Goal: Information Seeking & Learning: Learn about a topic

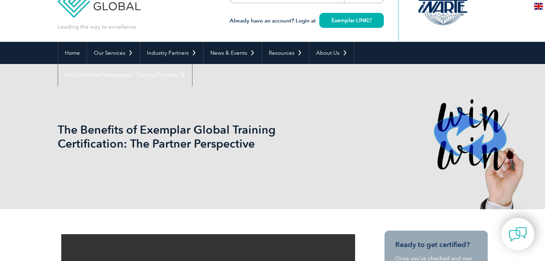
scroll to position [36, 0]
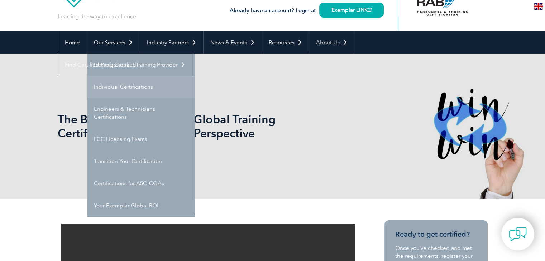
click at [125, 85] on link "Individual Certifications" at bounding box center [140, 87] width 107 height 22
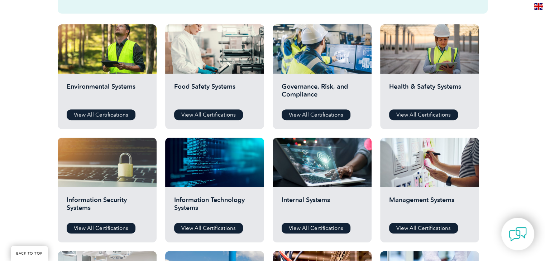
scroll to position [251, 0]
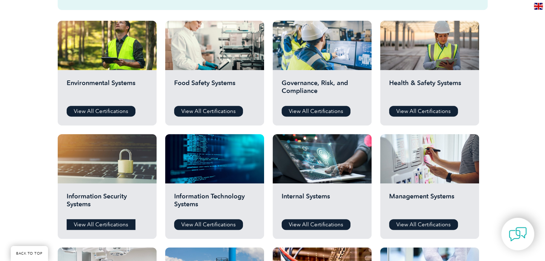
click at [122, 222] on link "View All Certifications" at bounding box center [101, 225] width 69 height 11
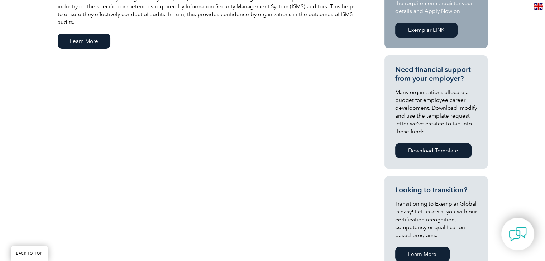
scroll to position [143, 0]
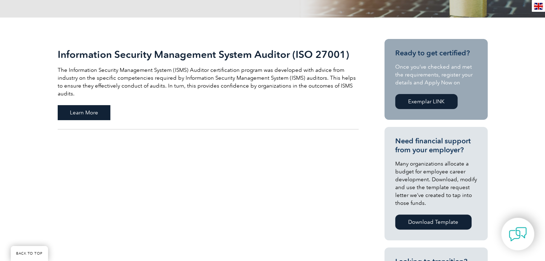
click at [90, 105] on span "Learn More" at bounding box center [84, 112] width 53 height 15
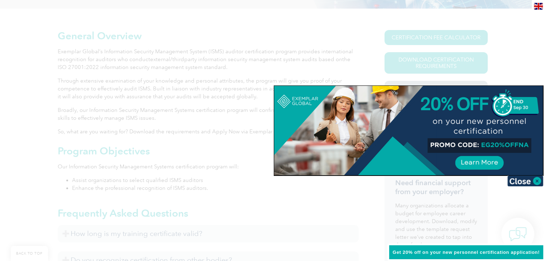
scroll to position [179, 0]
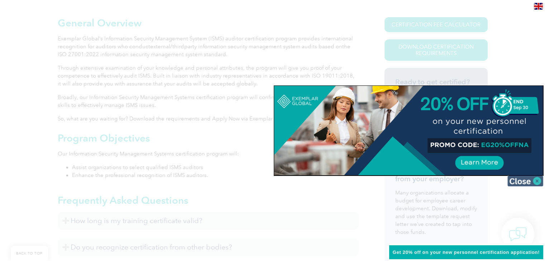
click at [516, 179] on img at bounding box center [525, 181] width 36 height 11
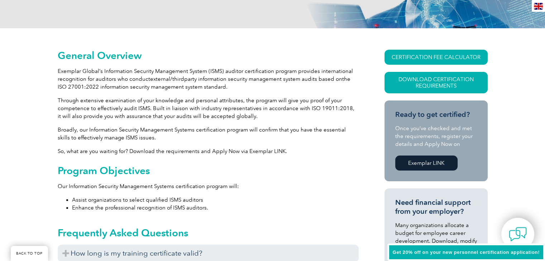
scroll to position [100, 0]
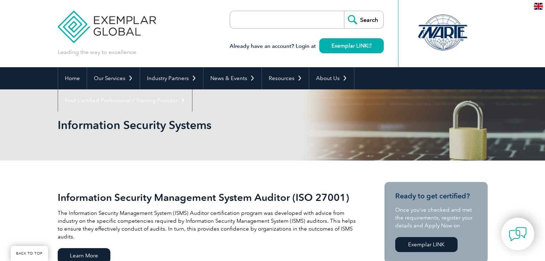
scroll to position [143, 0]
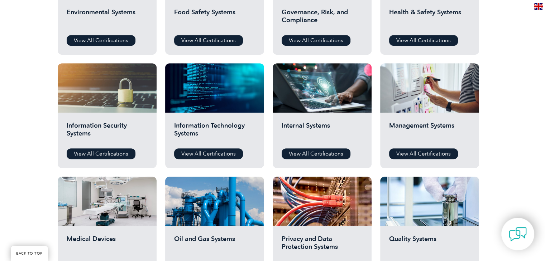
scroll to position [270, 0]
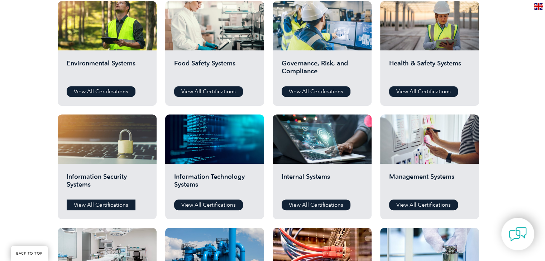
click at [105, 207] on link "View All Certifications" at bounding box center [101, 205] width 69 height 11
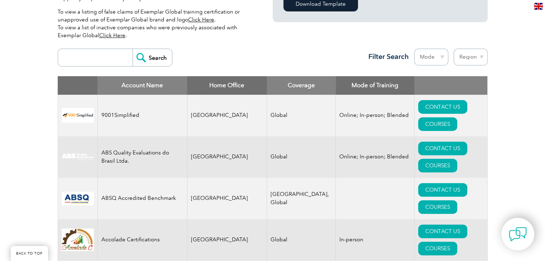
scroll to position [251, 0]
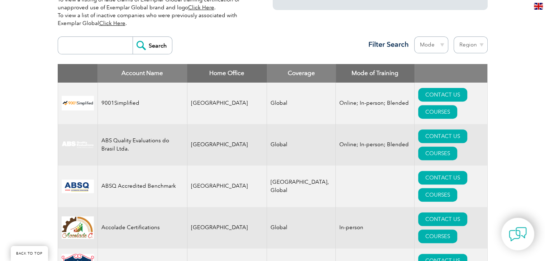
click at [471, 44] on select "Region Australia Bahrain Bangladesh Brazil Canada Colombia Dominican Republic E…" at bounding box center [470, 45] width 34 height 17
select select "[GEOGRAPHIC_DATA]"
click at [453, 37] on select "Region Australia Bahrain Bangladesh Brazil Canada Colombia Dominican Republic E…" at bounding box center [470, 45] width 34 height 17
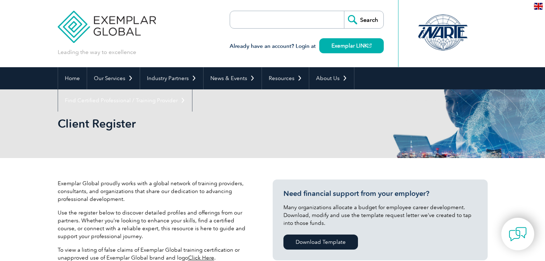
select select "[GEOGRAPHIC_DATA]"
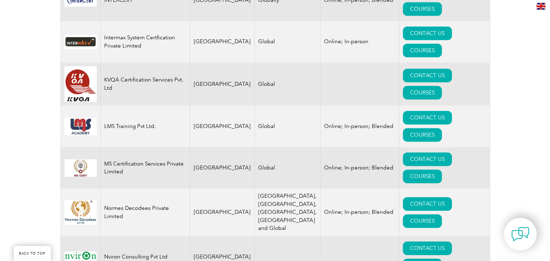
scroll to position [895, 0]
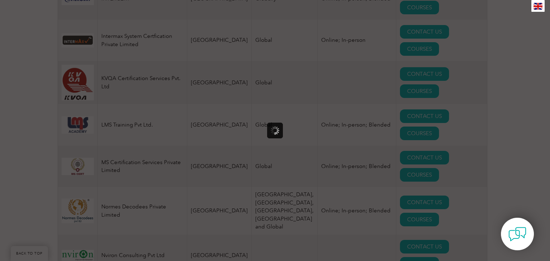
scroll to position [0, 0]
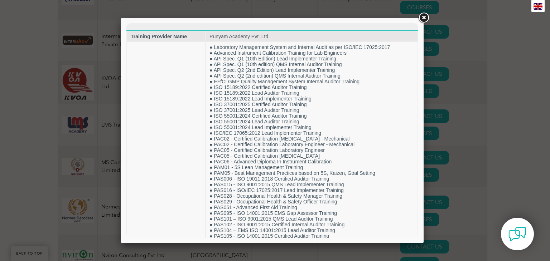
click at [425, 17] on link at bounding box center [423, 17] width 13 height 13
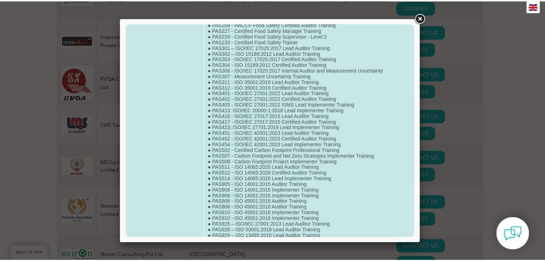
scroll to position [609, 0]
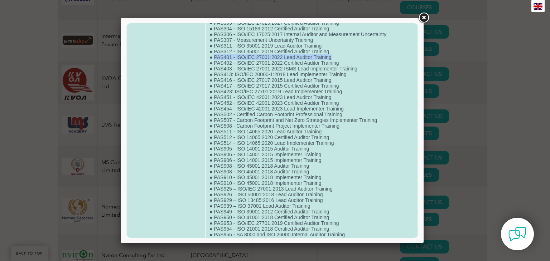
drag, startPoint x: 333, startPoint y: 88, endPoint x: 212, endPoint y: 91, distance: 121.1
copy td "PAS401 - ISO/IEC 27001:2022 Lead Auditor Training"
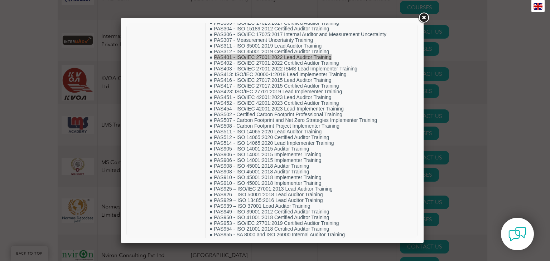
click at [425, 13] on link at bounding box center [423, 17] width 13 height 13
